Goal: Information Seeking & Learning: Find specific fact

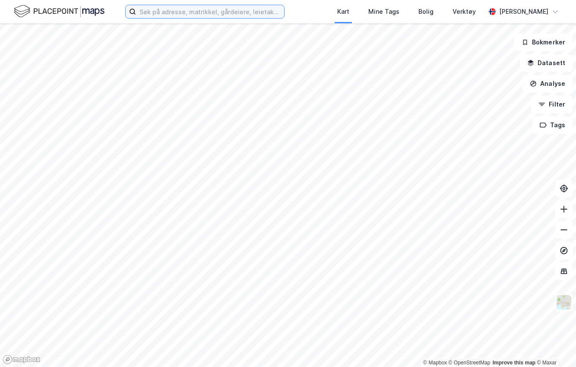
click at [215, 17] on input at bounding box center [210, 11] width 148 height 13
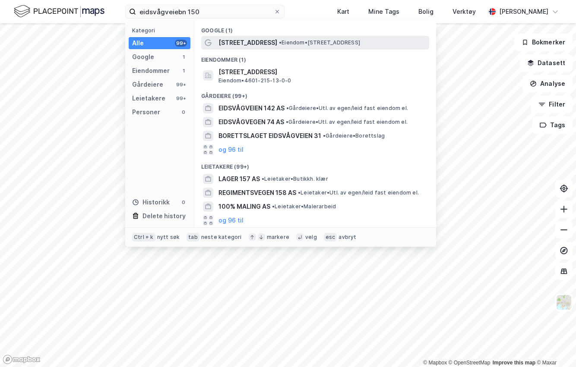
click at [249, 44] on span "[STREET_ADDRESS]" at bounding box center [247, 43] width 59 height 10
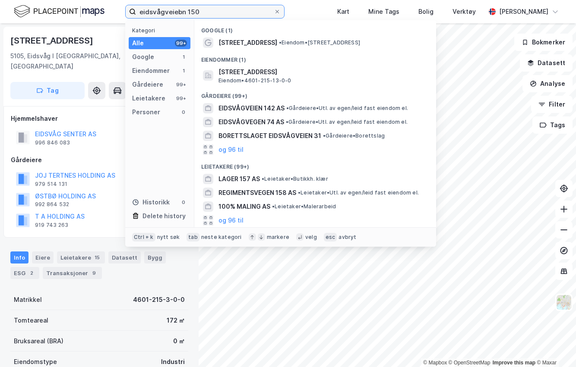
drag, startPoint x: 208, startPoint y: 10, endPoint x: 100, endPoint y: -9, distance: 110.6
click at [100, 0] on html "eidsvågveiebn 150 Kategori Alle 99+ Google 1 Eiendommer 1 Gårdeiere 99+ Leietak…" at bounding box center [288, 183] width 576 height 367
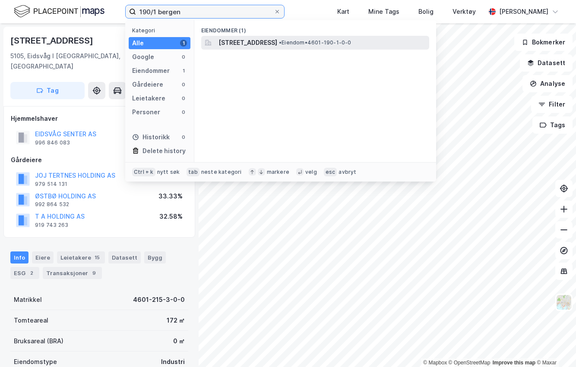
type input "190/1 bergen"
click at [277, 45] on span "[STREET_ADDRESS]" at bounding box center [247, 43] width 59 height 10
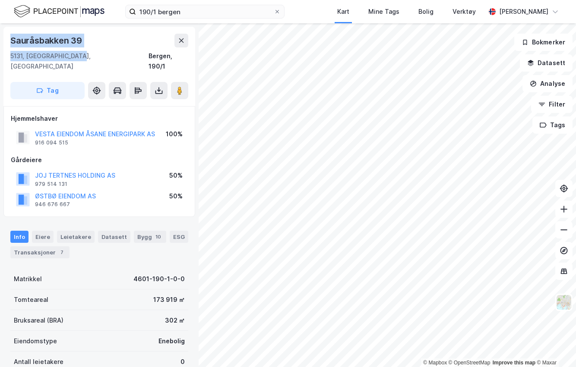
drag, startPoint x: 89, startPoint y: 57, endPoint x: 10, endPoint y: 41, distance: 80.9
click at [10, 41] on div "[STREET_ADDRESS]" at bounding box center [99, 66] width 192 height 79
copy div "[STREET_ADDRESS]"
